Goal: Find specific page/section: Find specific page/section

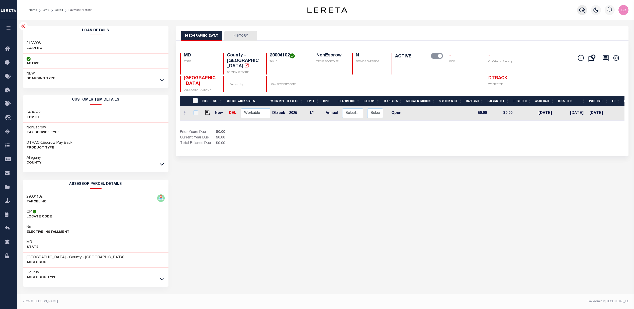
scroll to position [2, 0]
click at [582, 11] on icon "button" at bounding box center [582, 10] width 6 height 6
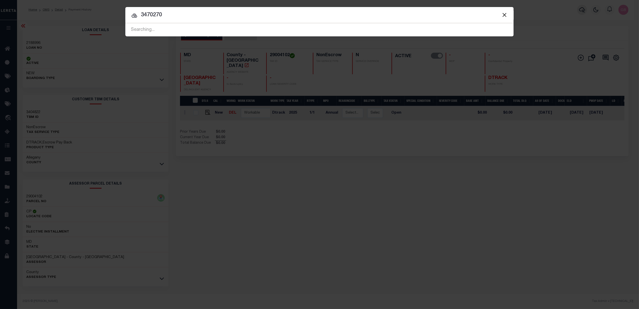
type input "3470270"
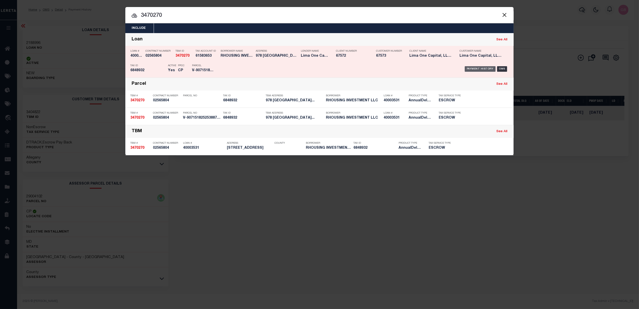
click at [482, 68] on div "Payment History" at bounding box center [479, 69] width 31 height 6
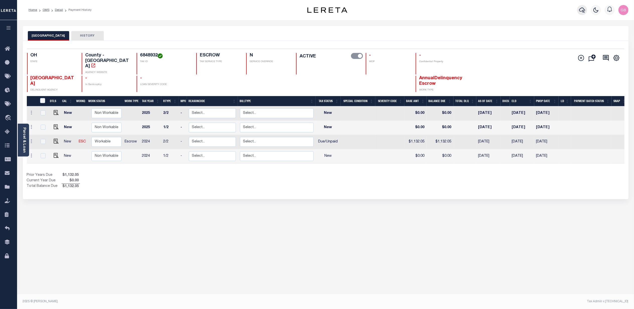
click at [580, 9] on icon "button" at bounding box center [582, 10] width 6 height 6
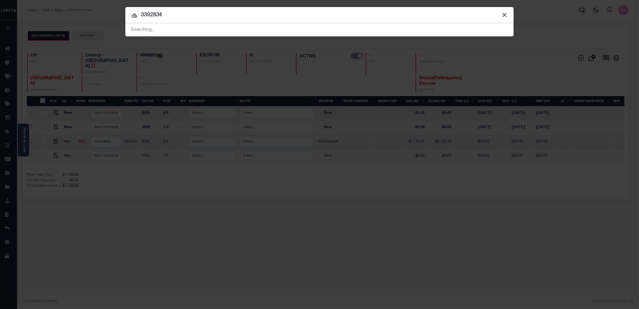
type input "3392834"
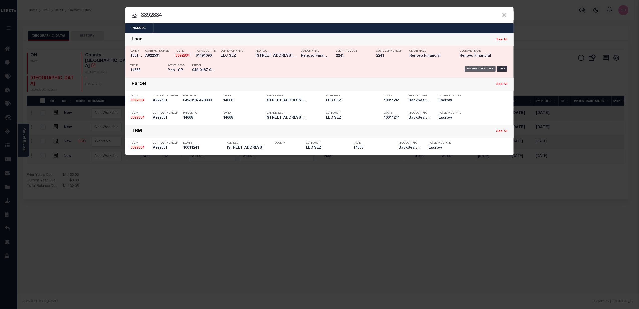
click at [478, 67] on div "Payment History" at bounding box center [479, 69] width 31 height 6
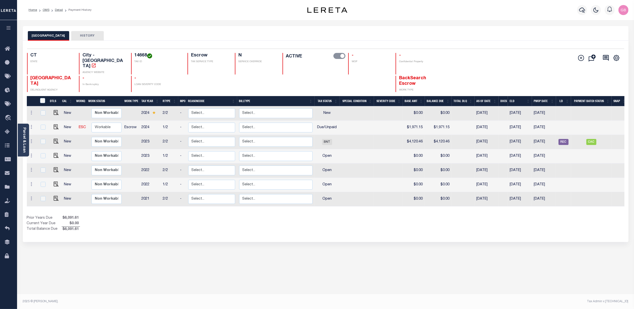
drag, startPoint x: 24, startPoint y: 139, endPoint x: 44, endPoint y: 160, distance: 28.5
click at [24, 139] on link "Parcel & Loan" at bounding box center [24, 139] width 4 height 25
click at [5, 190] on icon at bounding box center [9, 187] width 8 height 6
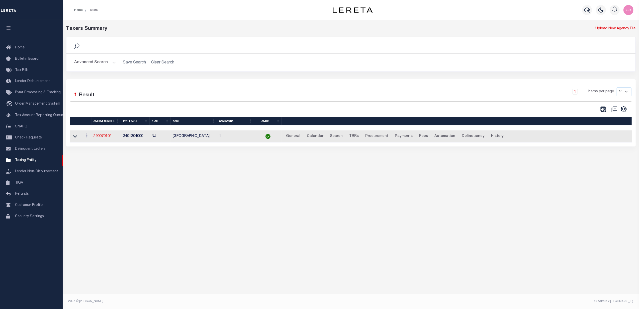
click at [115, 63] on h2 "Advanced Search Save Search Clear Search tblPayees_dynamictable_____DefaultSave…" at bounding box center [350, 63] width 561 height 10
click at [111, 64] on button "Advanced Search" at bounding box center [95, 63] width 42 height 10
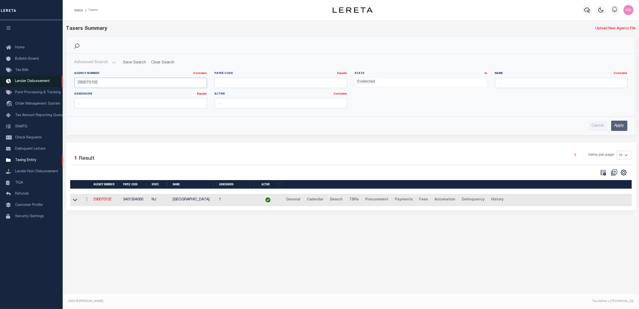
drag, startPoint x: 113, startPoint y: 79, endPoint x: 9, endPoint y: 81, distance: 104.7
click at [9, 81] on div "Home Taxers Profile" at bounding box center [319, 149] width 639 height 298
click at [523, 85] on input "text" at bounding box center [561, 83] width 133 height 10
type input "west haven"
click at [621, 126] on input "Apply" at bounding box center [619, 125] width 16 height 10
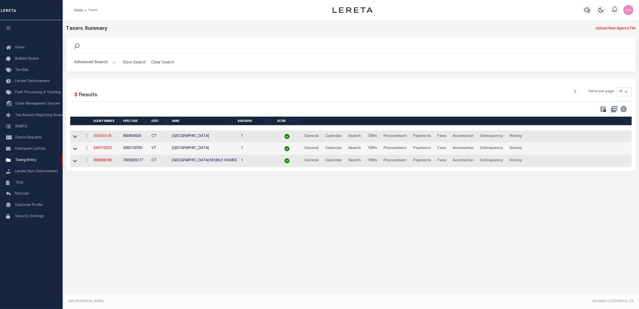
click at [99, 138] on link "060050108" at bounding box center [102, 136] width 18 height 4
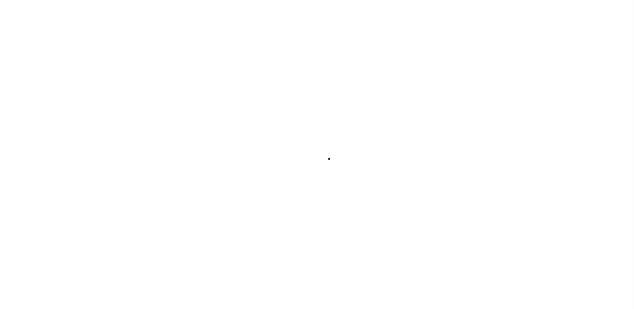
select select
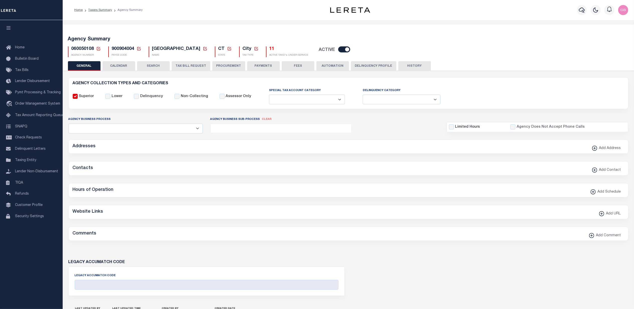
checkbox input "false"
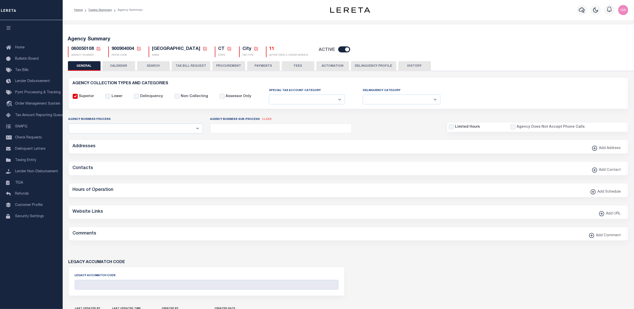
type input "900904004"
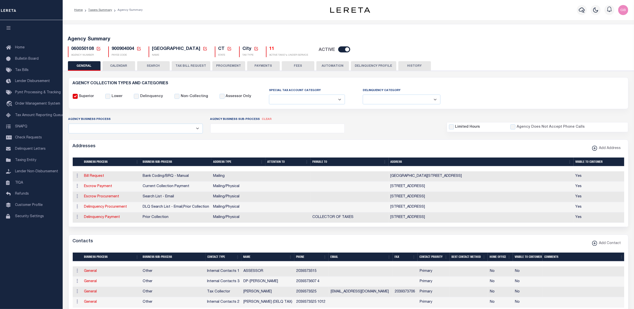
drag, startPoint x: 122, startPoint y: 67, endPoint x: 634, endPoint y: 184, distance: 524.3
click at [122, 67] on button "CALENDAR" at bounding box center [118, 66] width 33 height 10
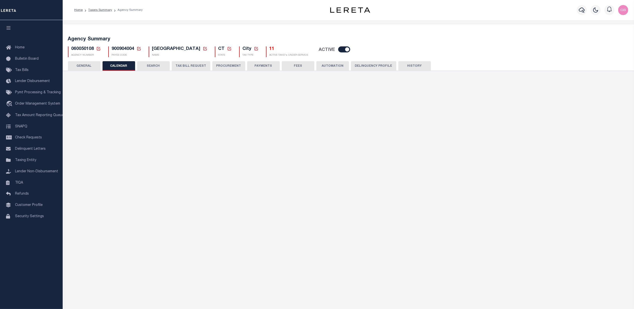
checkbox input "false"
type input "1"
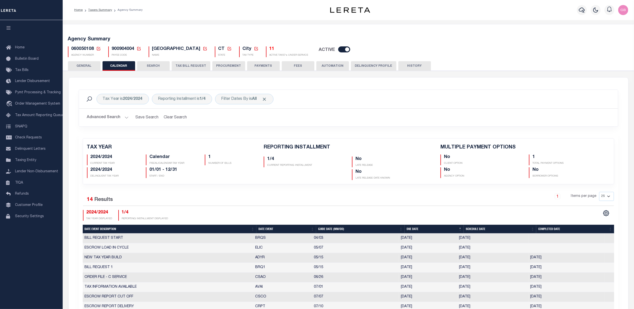
click at [407, 66] on button "HISTORY" at bounding box center [414, 66] width 33 height 10
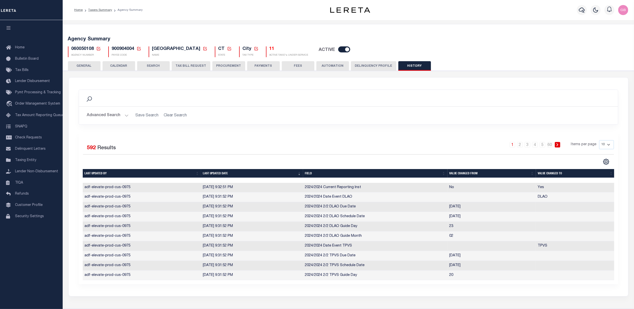
click at [609, 145] on select "10 25 50 100" at bounding box center [606, 144] width 15 height 9
select select "100"
click at [599, 140] on select "10 25 50 100" at bounding box center [606, 144] width 15 height 9
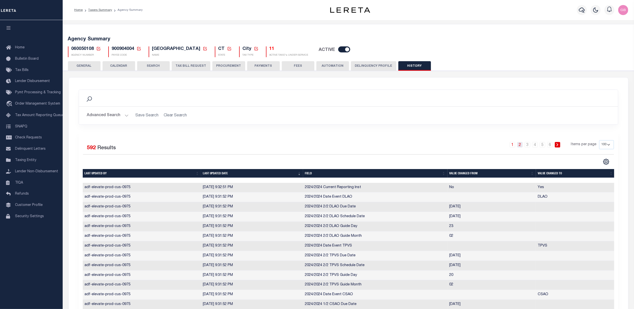
click at [520, 143] on link "2" at bounding box center [520, 145] width 6 height 6
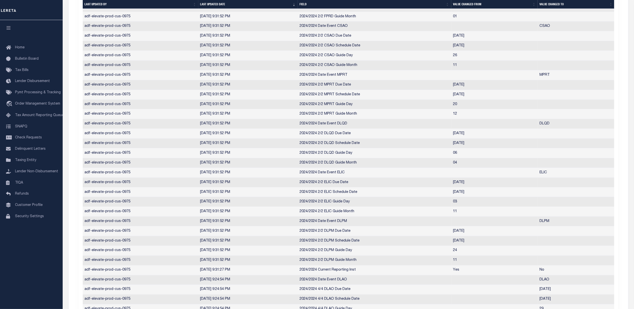
scroll to position [835, 0]
